Goal: Information Seeking & Learning: Learn about a topic

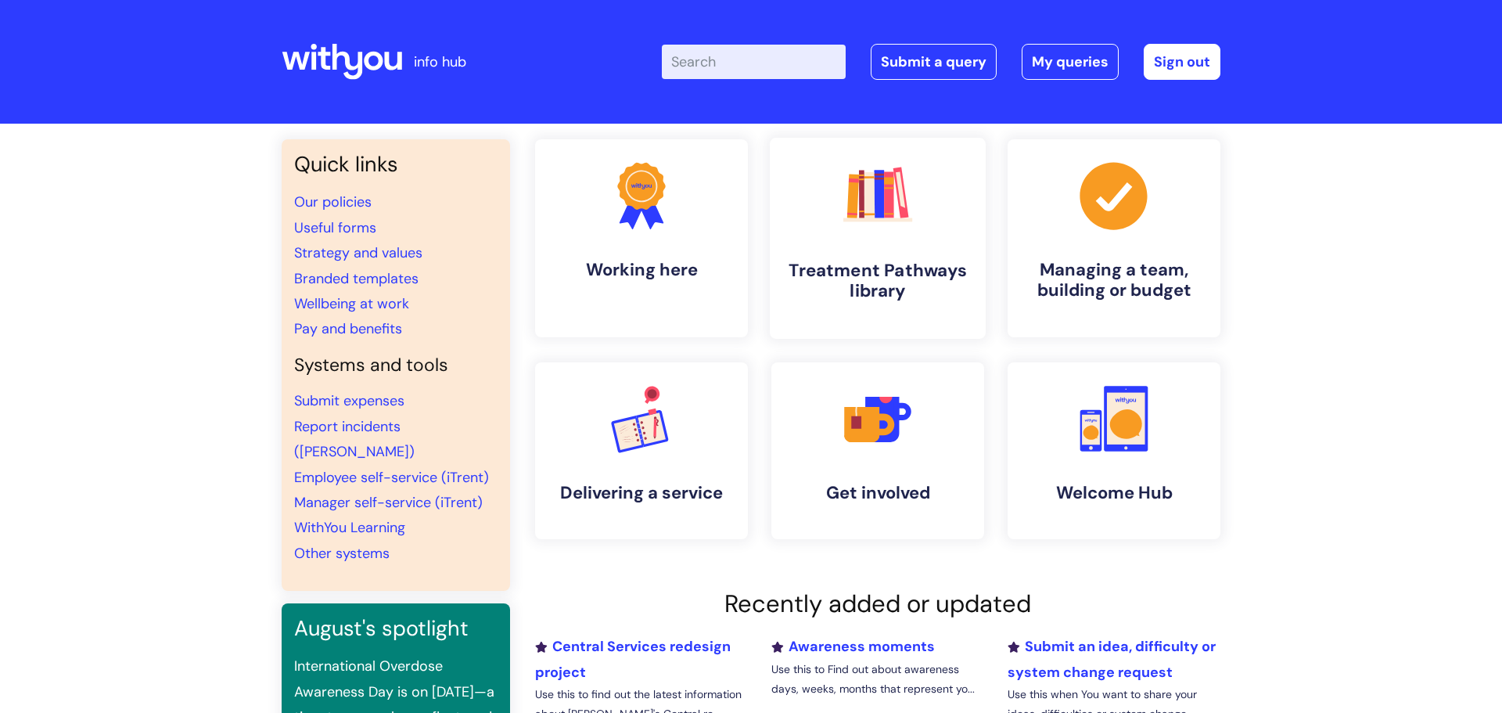
click at [905, 268] on h4 "Treatment Pathways library" at bounding box center [877, 281] width 191 height 42
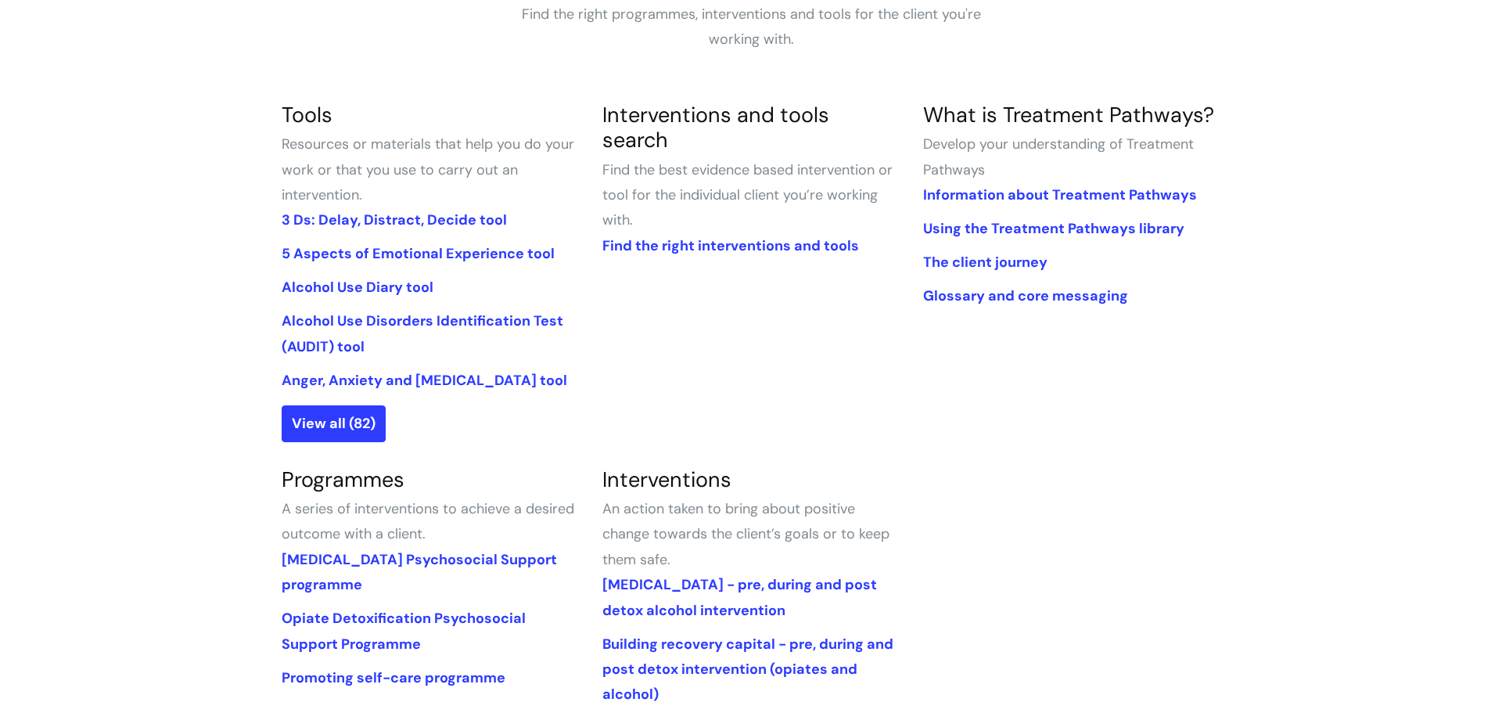
scroll to position [393, 0]
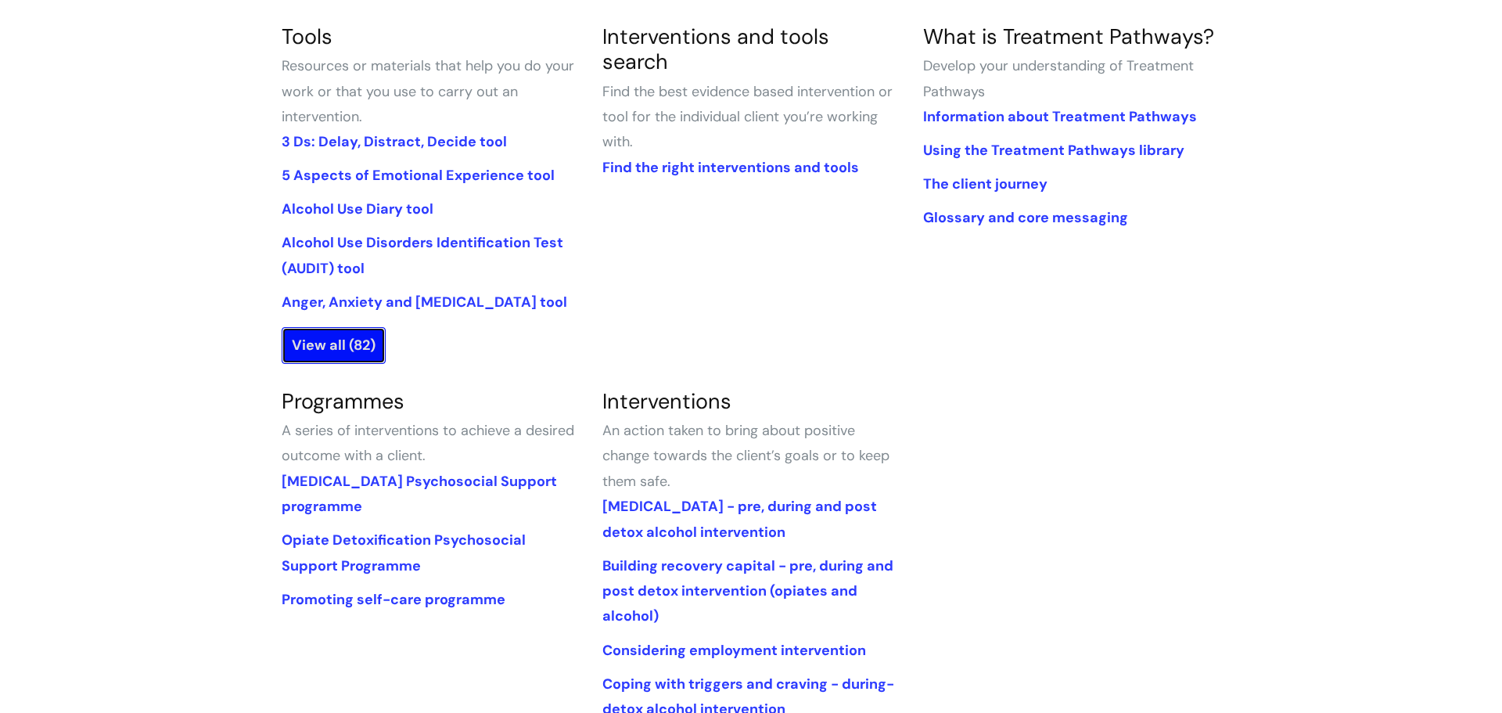
click at [361, 347] on link "View all (82)" at bounding box center [334, 345] width 104 height 36
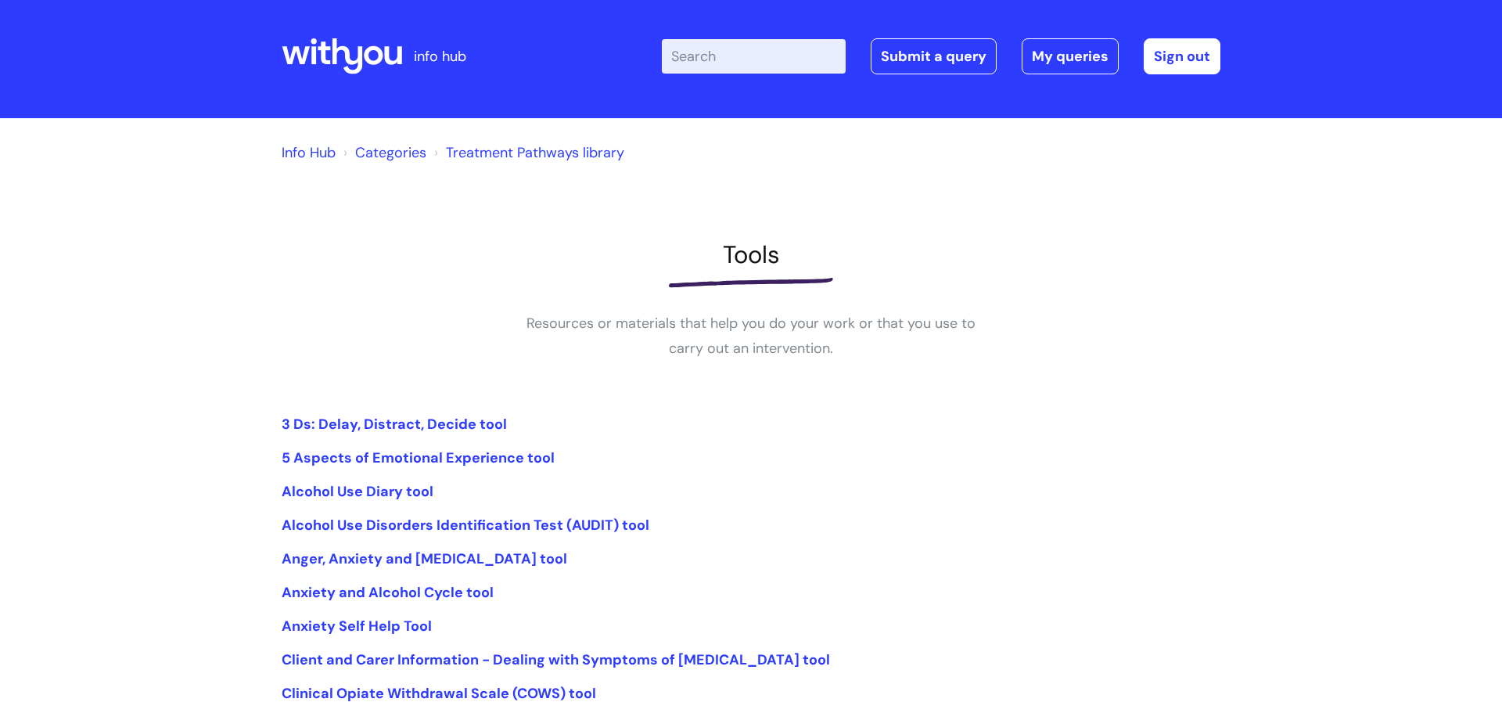
scroll to position [295, 0]
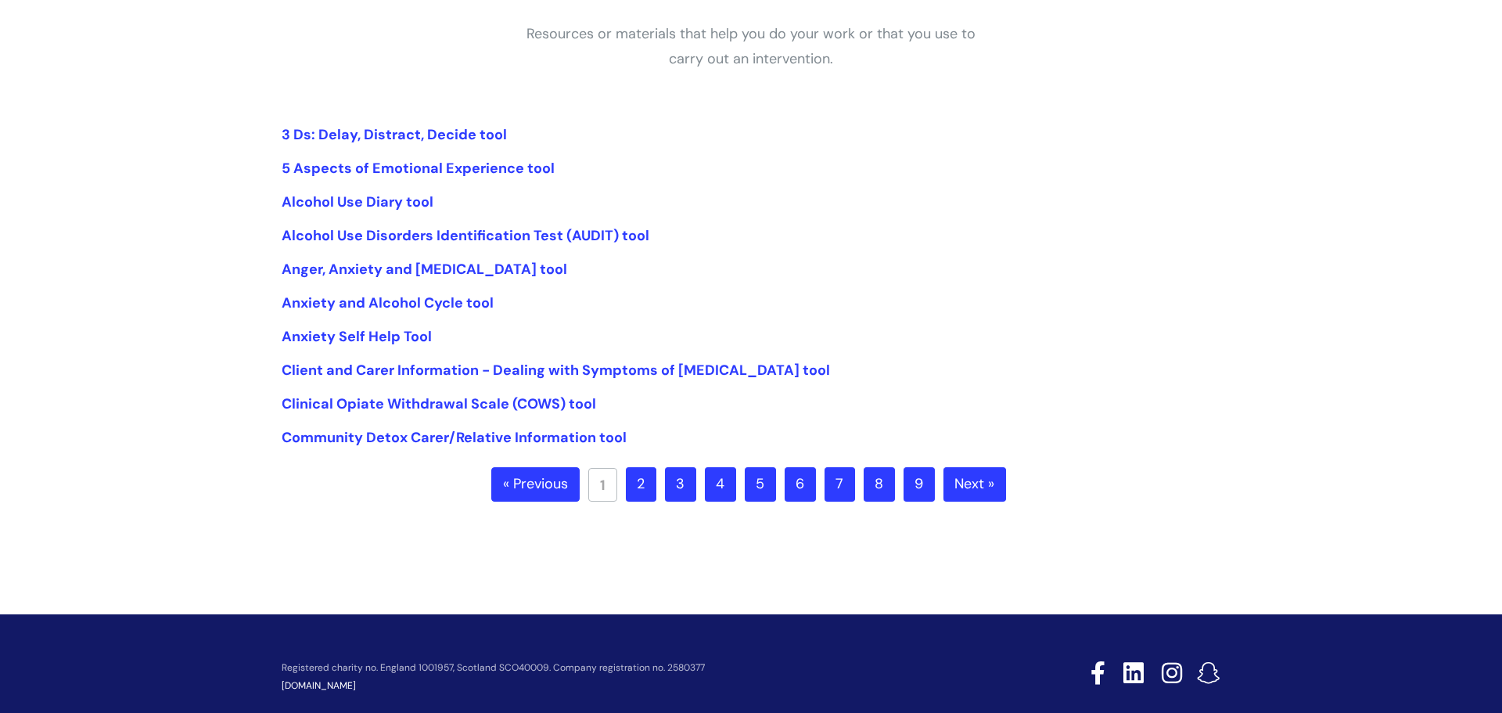
click at [637, 489] on link "2" at bounding box center [641, 484] width 31 height 34
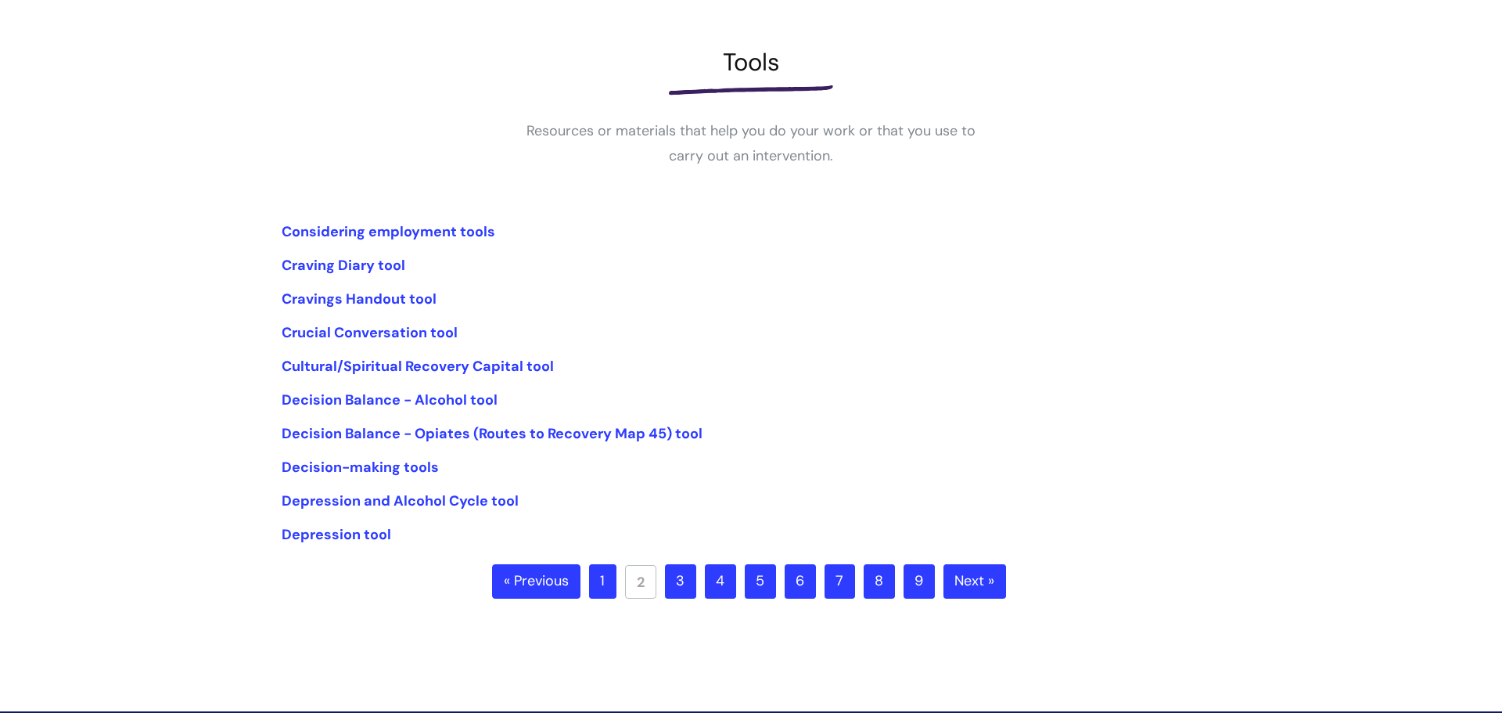
scroll to position [215, 0]
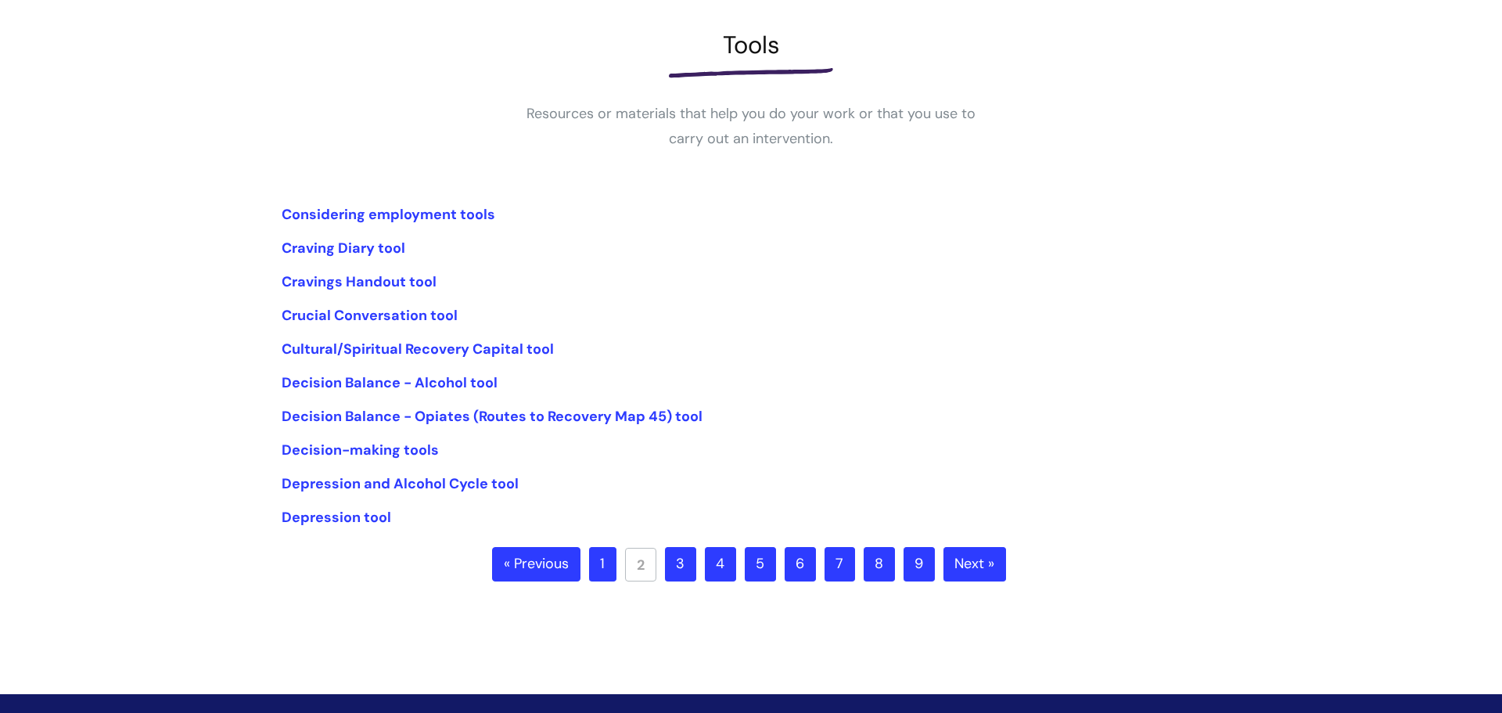
click at [674, 569] on link "3" at bounding box center [680, 564] width 31 height 34
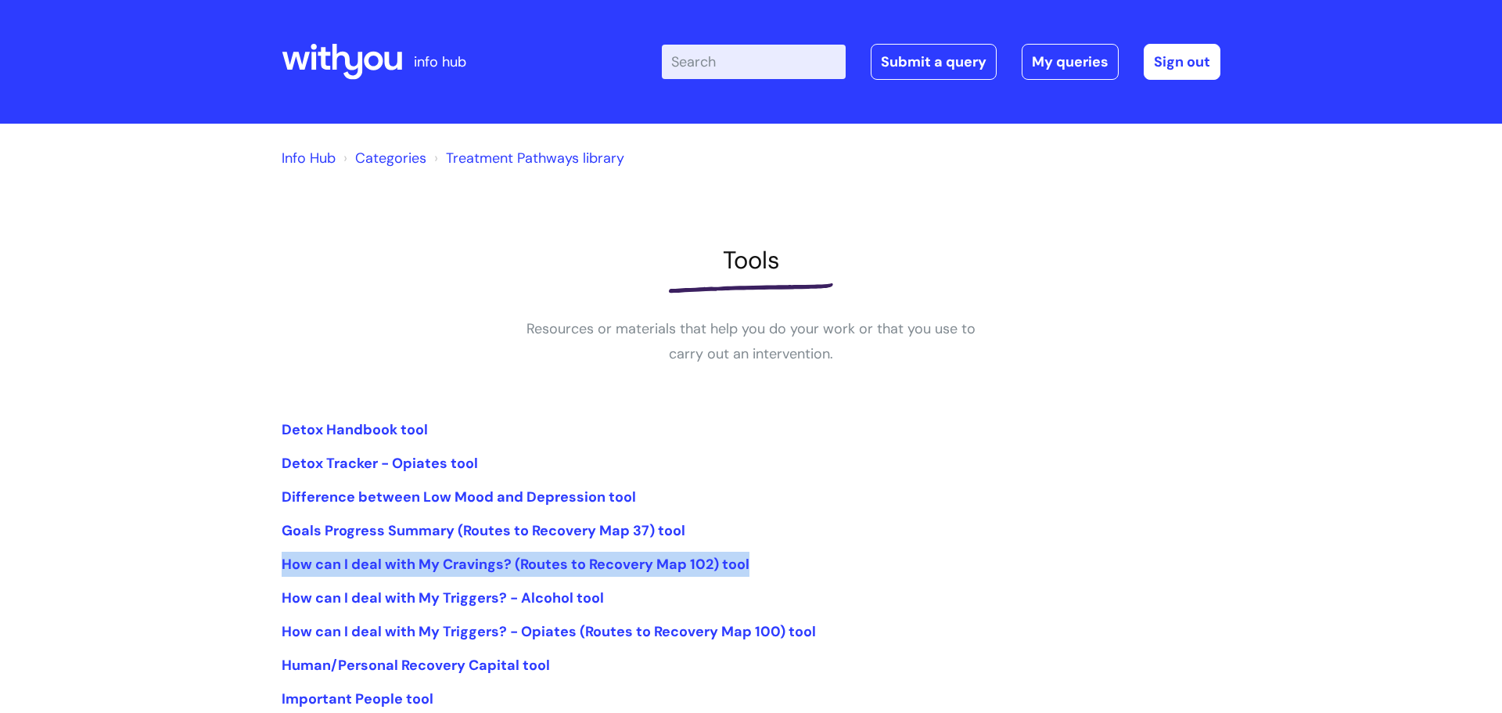
click at [193, 436] on div "Info Hub Categories Treatment Pathways library Tools Resources or materials tha…" at bounding box center [751, 493] width 1502 height 739
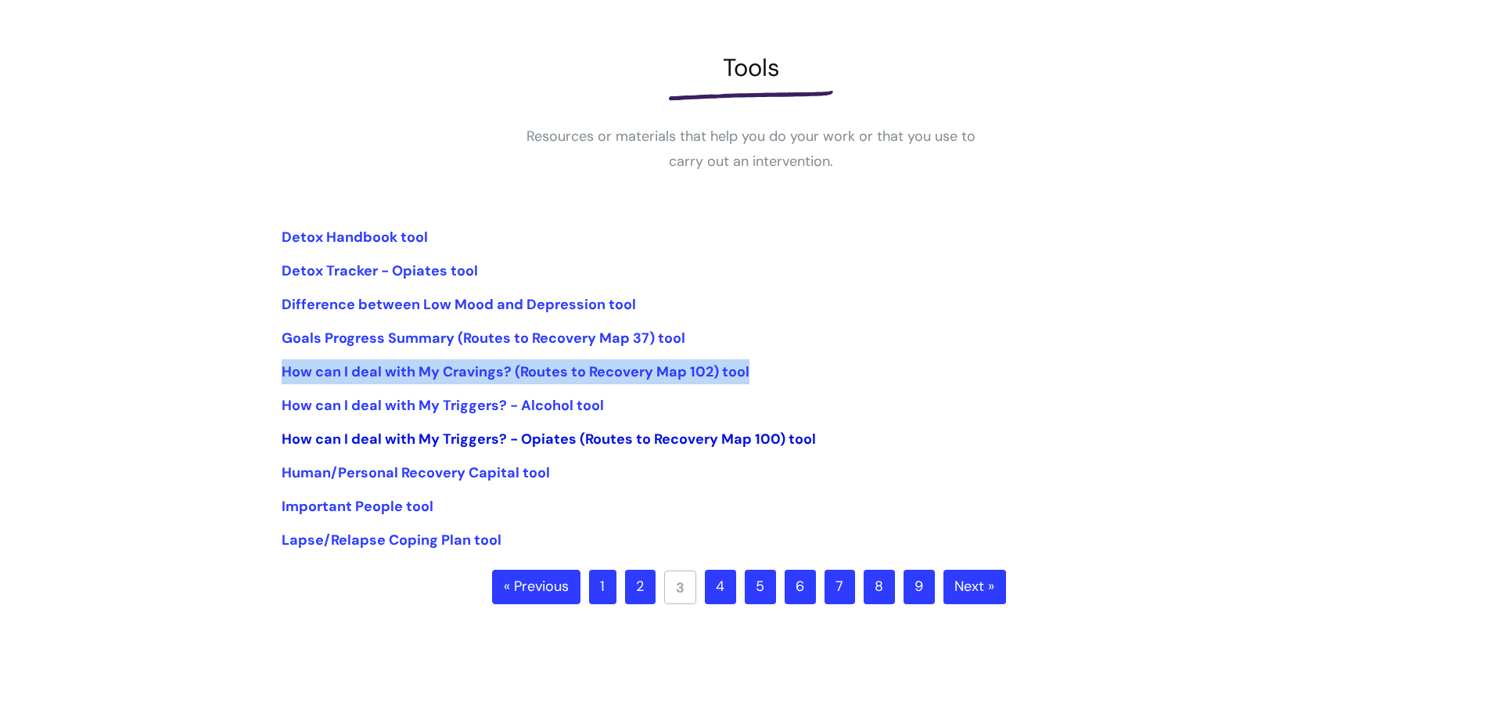
scroll to position [244, 0]
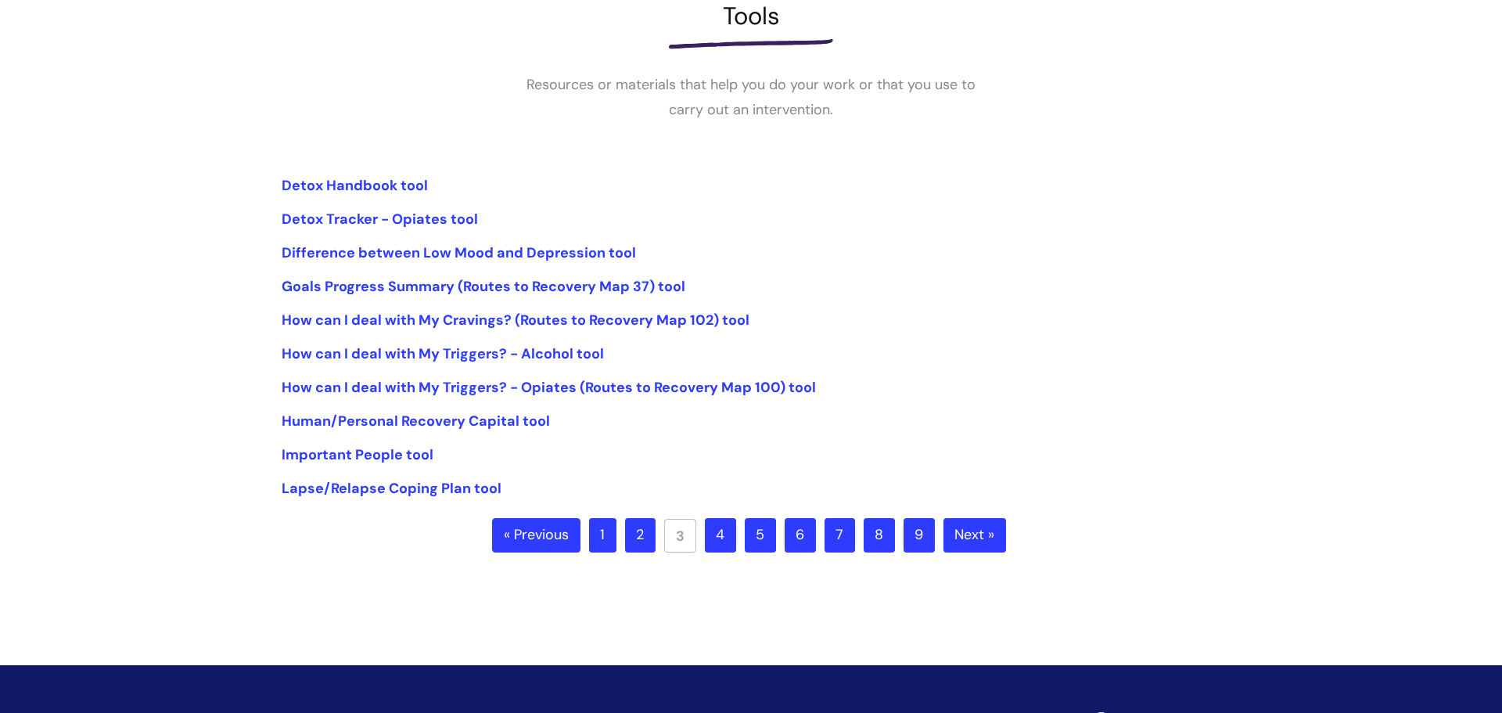
click at [717, 586] on div "Info Hub Categories Treatment Pathways library Tools Resources or materials tha…" at bounding box center [751, 249] width 1502 height 739
click at [721, 543] on link "4" at bounding box center [720, 535] width 31 height 34
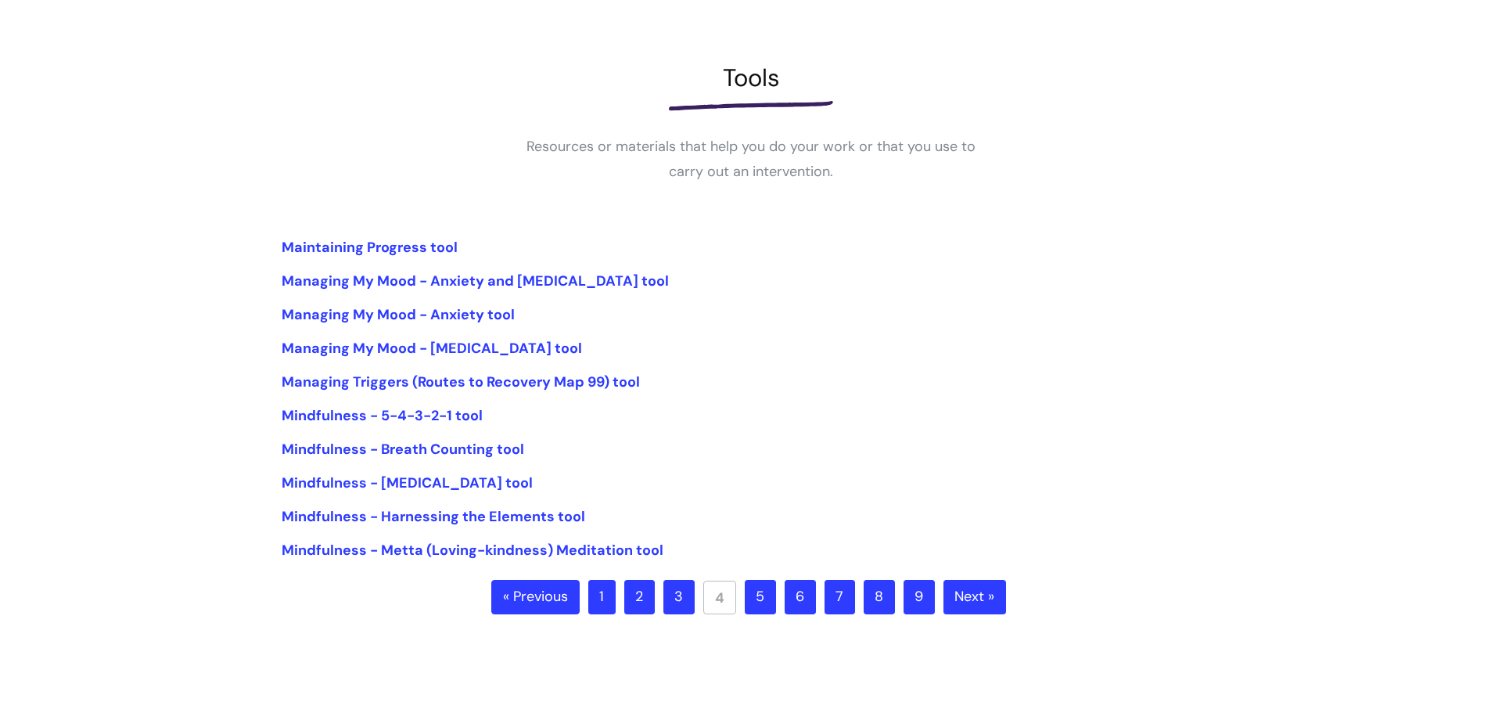
scroll to position [183, 0]
click at [760, 598] on link "5" at bounding box center [760, 596] width 31 height 34
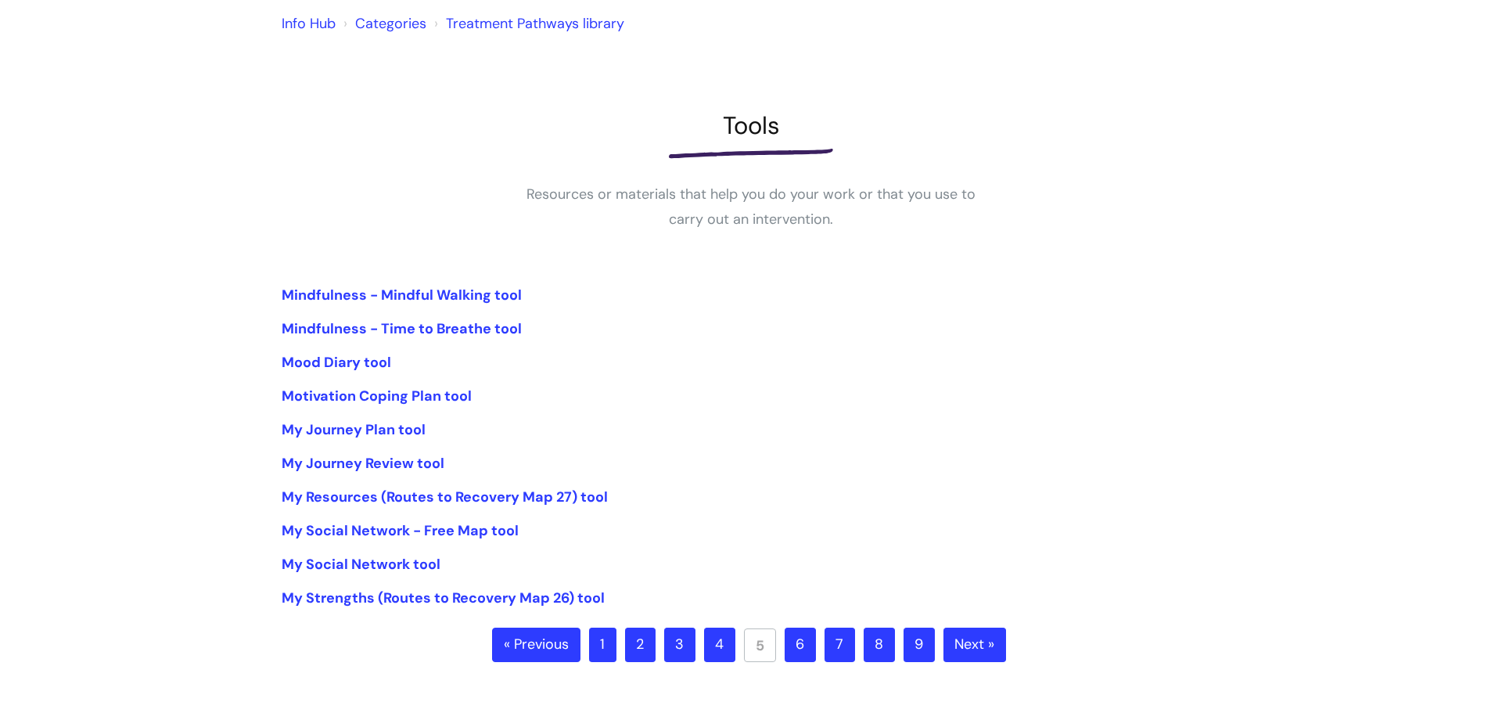
scroll to position [138, 0]
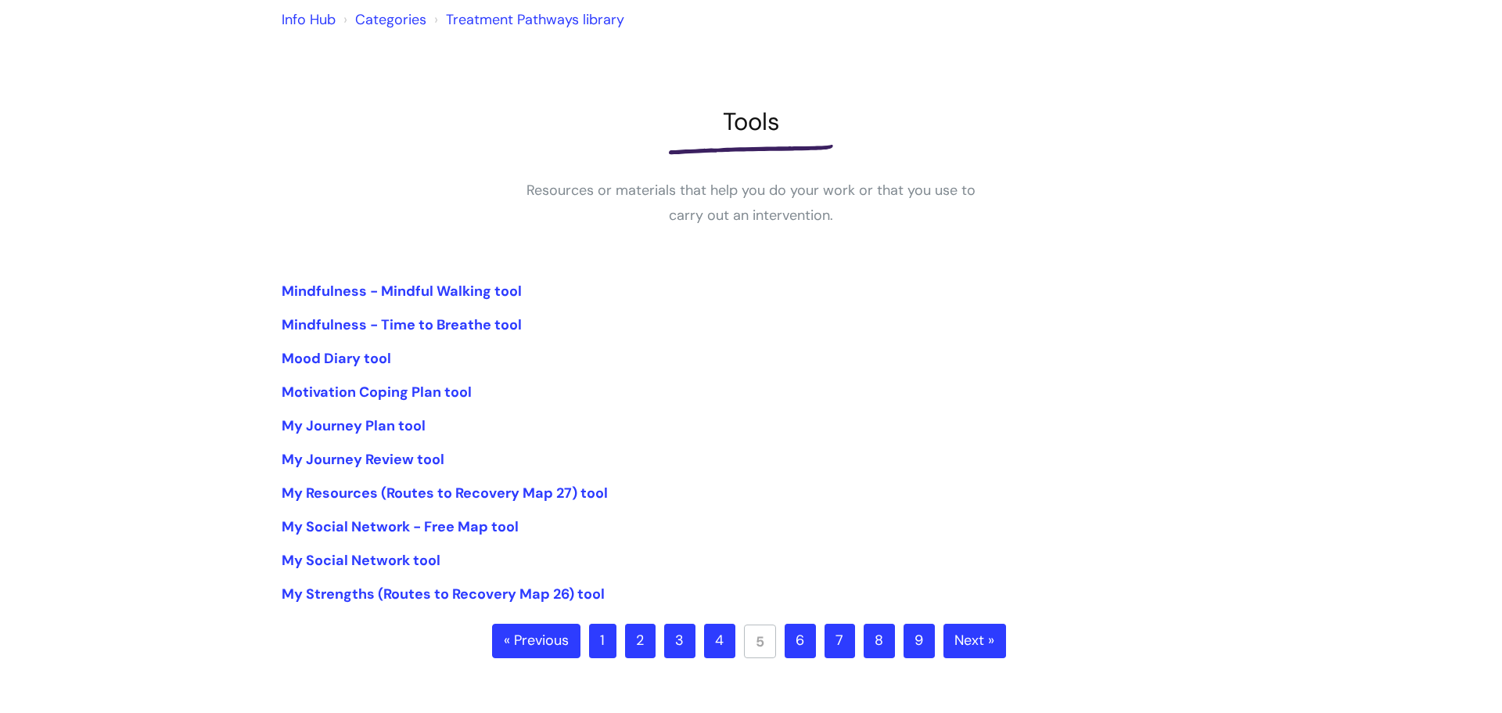
click at [799, 645] on link "6" at bounding box center [800, 641] width 31 height 34
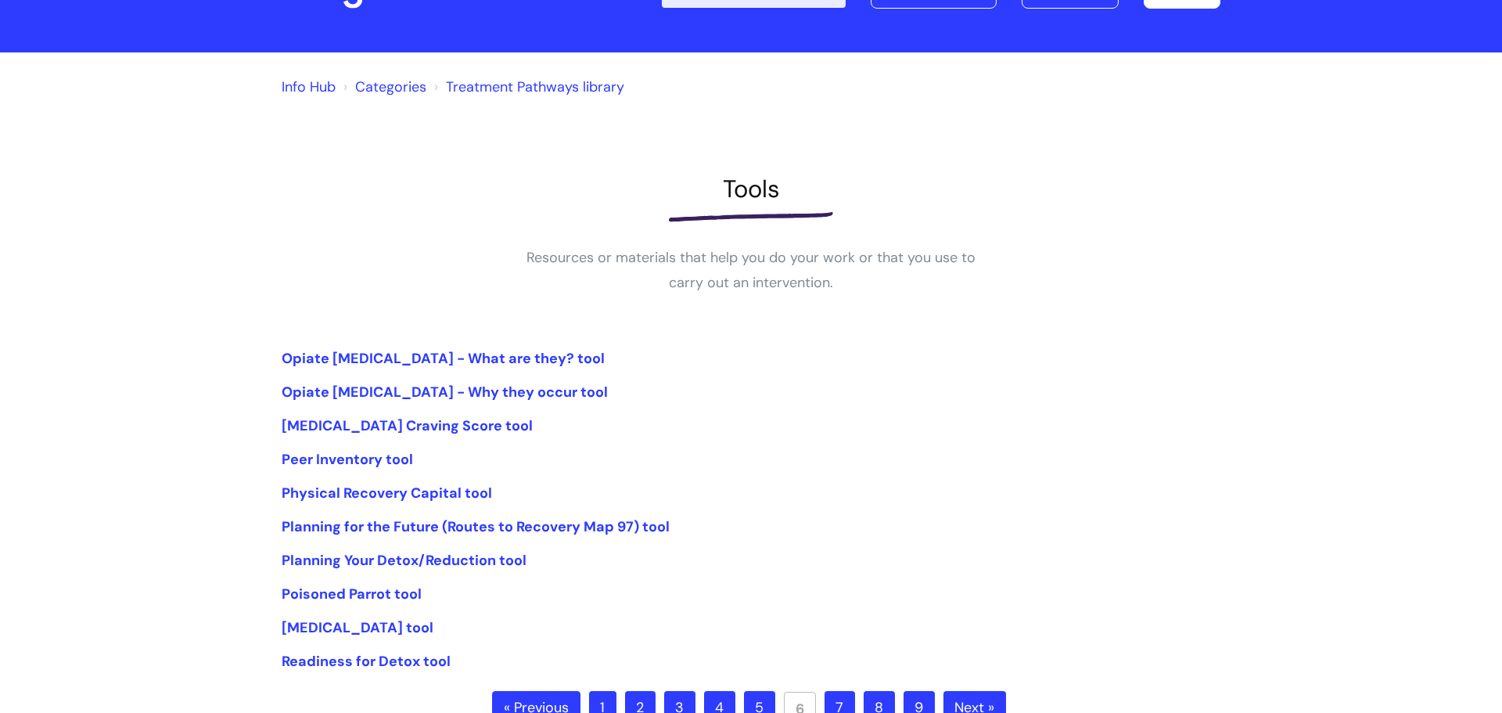
scroll to position [168, 0]
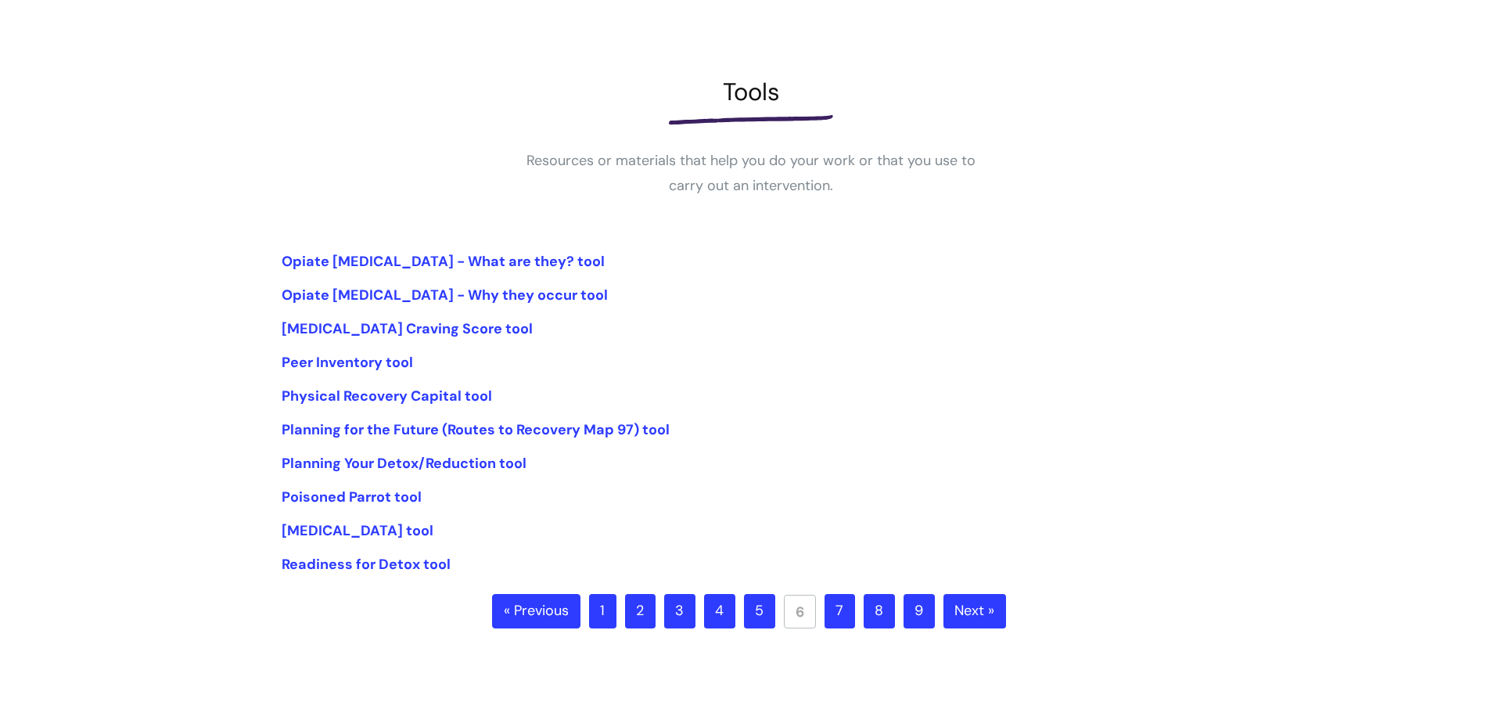
click at [843, 623] on link "7" at bounding box center [840, 611] width 31 height 34
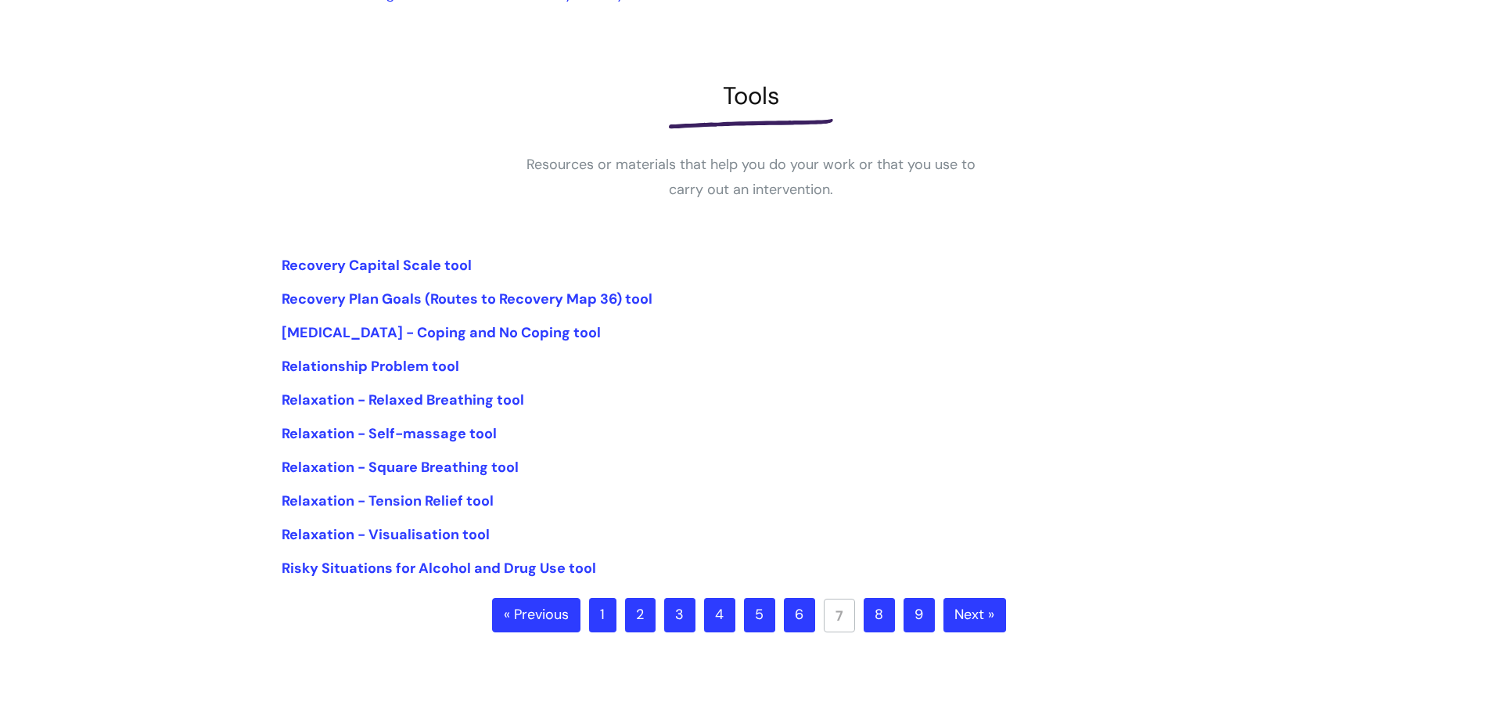
scroll to position [165, 0]
click at [879, 618] on link "8" at bounding box center [879, 614] width 31 height 34
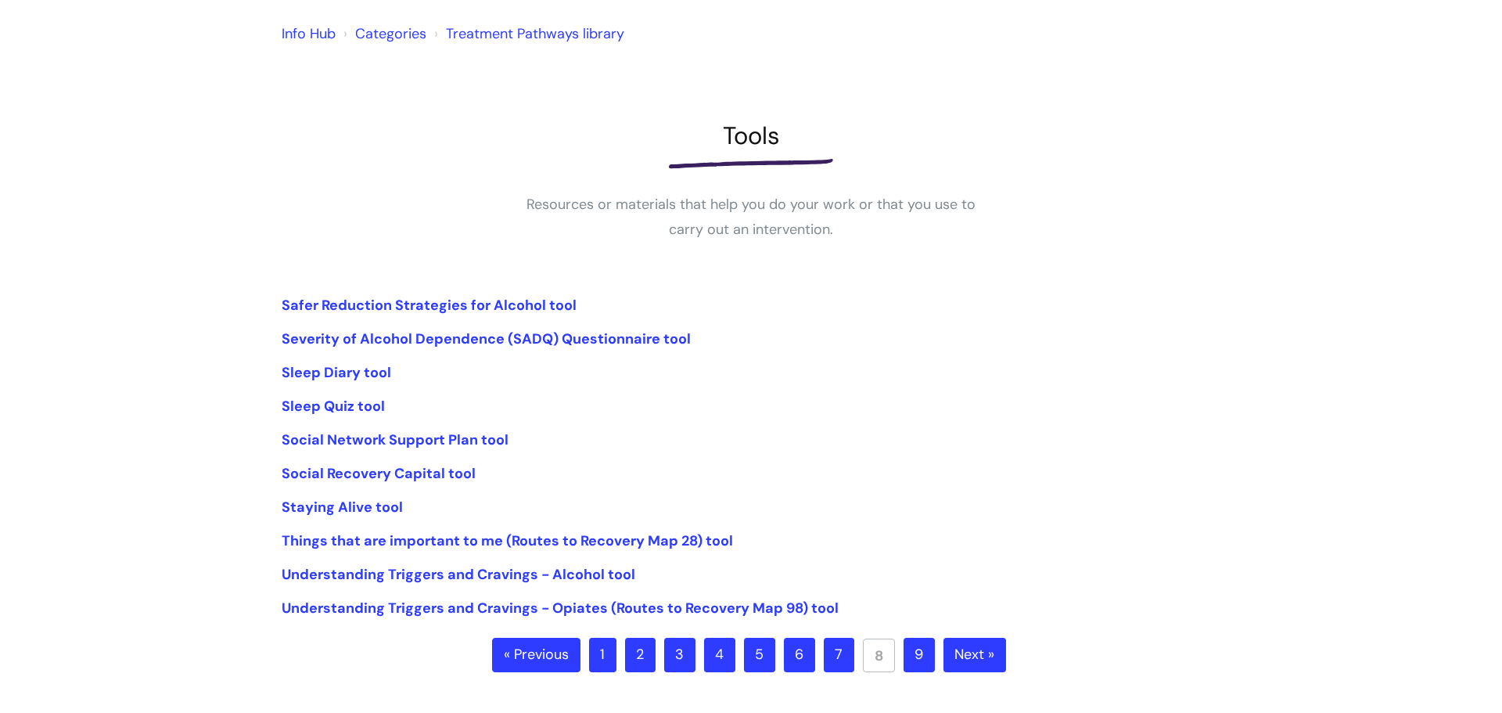
scroll to position [143, 0]
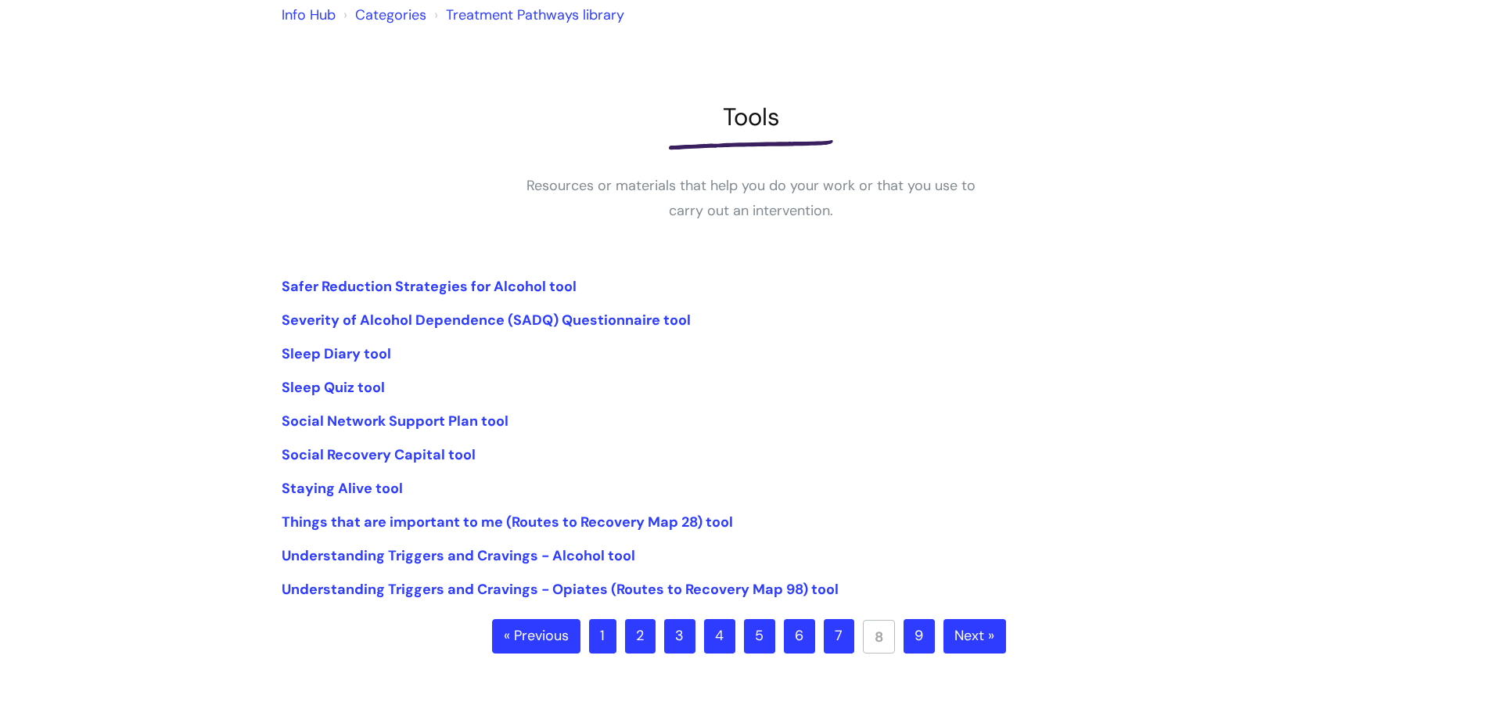
click at [935, 641] on ul "« Previous 1 2 3 4 5 6 7 8 9 Next »" at bounding box center [751, 646] width 519 height 55
click at [928, 636] on link "9" at bounding box center [919, 636] width 31 height 34
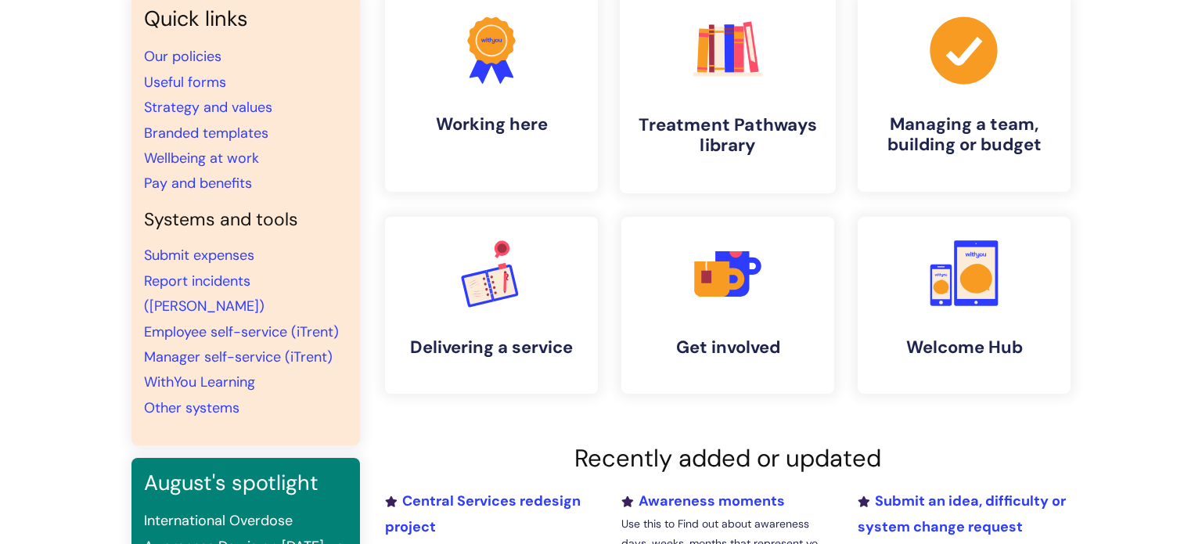
scroll to position [149, 0]
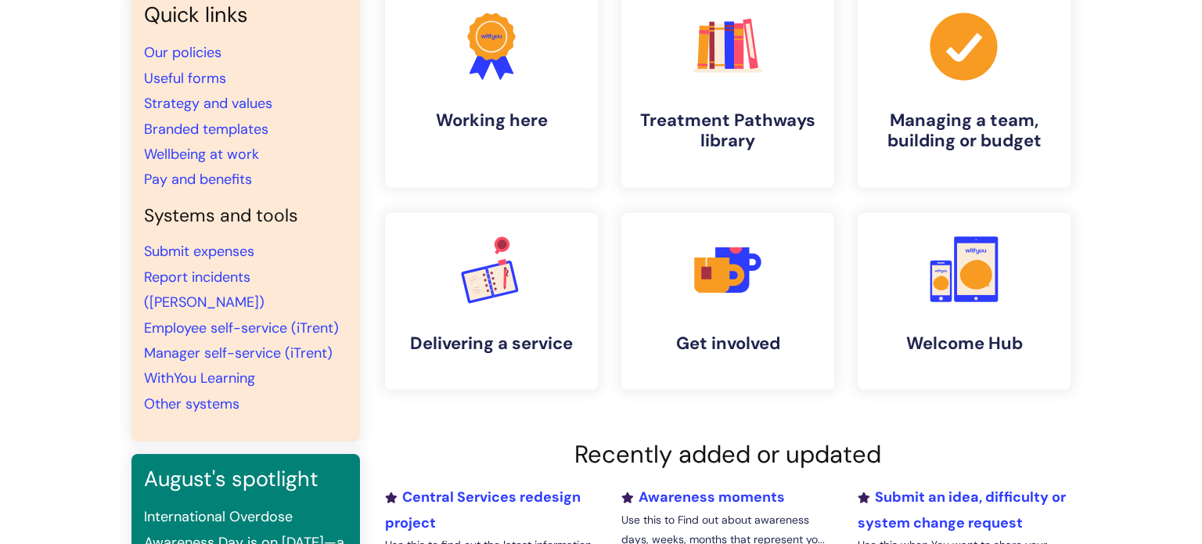
click at [78, 141] on div "Quick links Our policies Useful forms Strategy and values Branded templates Wel…" at bounding box center [601, 386] width 1202 height 825
click at [796, 127] on h4 "Treatment Pathways library" at bounding box center [727, 131] width 191 height 42
